Goal: Task Accomplishment & Management: Manage account settings

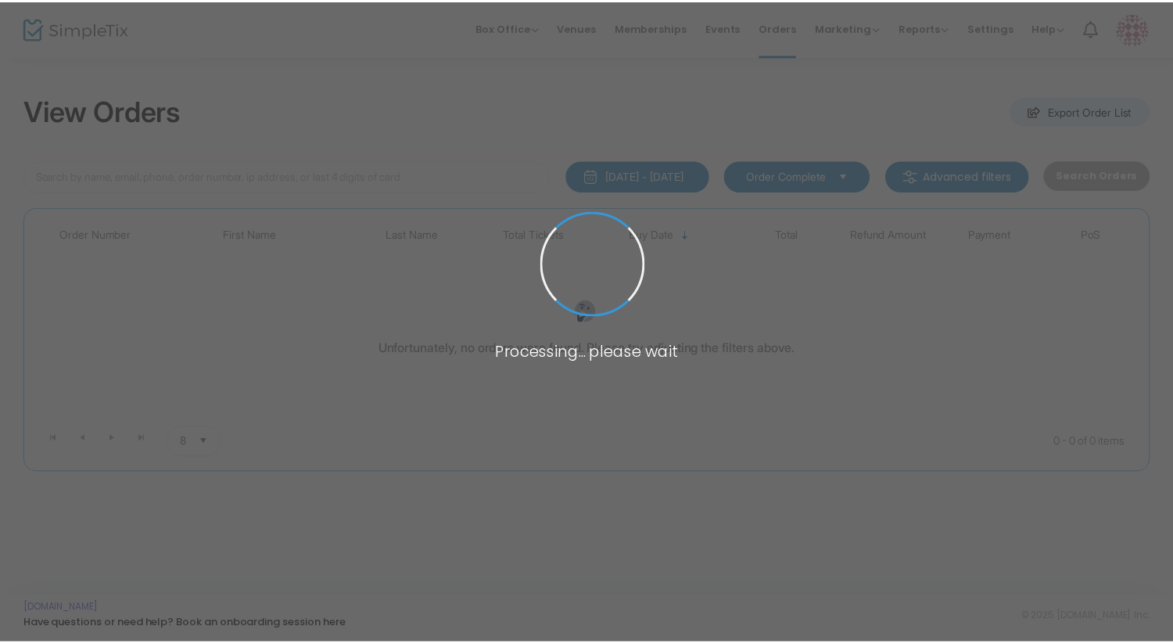
scroll to position [16, 0]
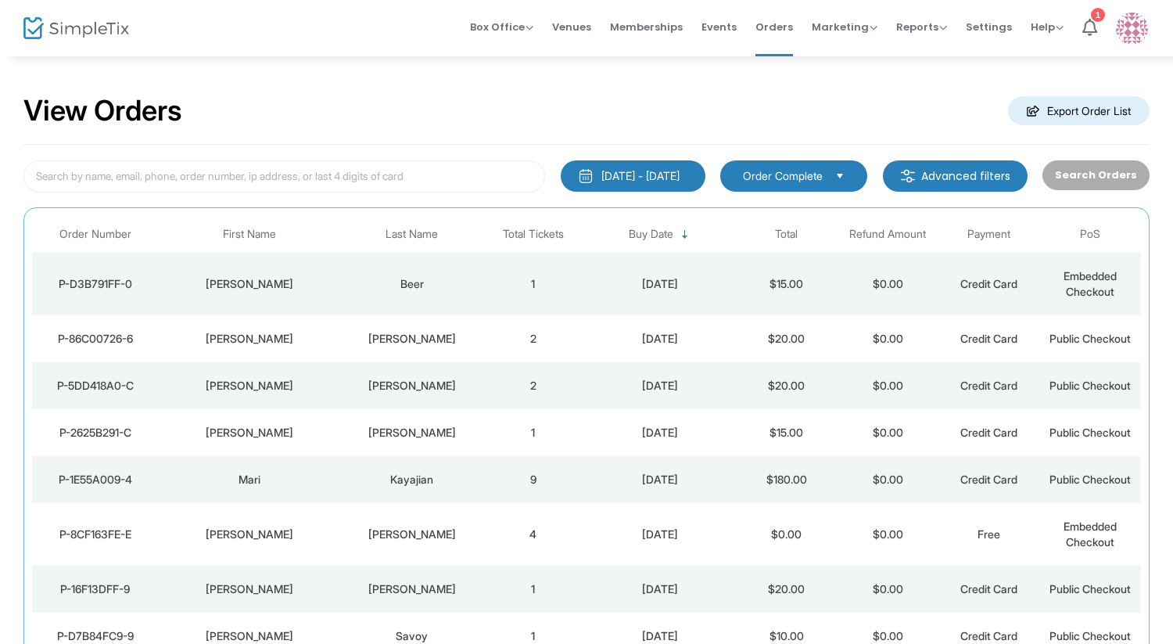
click at [334, 294] on td "[PERSON_NAME]" at bounding box center [250, 284] width 182 height 63
